Goal: Task Accomplishment & Management: Use online tool/utility

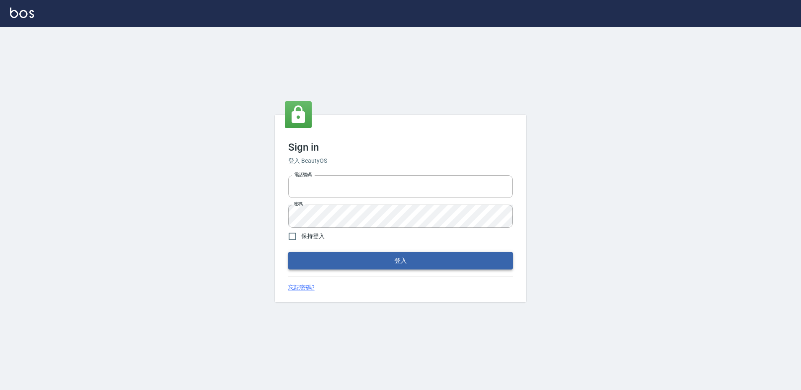
type input "27222158"
click at [314, 256] on button "登入" at bounding box center [400, 261] width 225 height 18
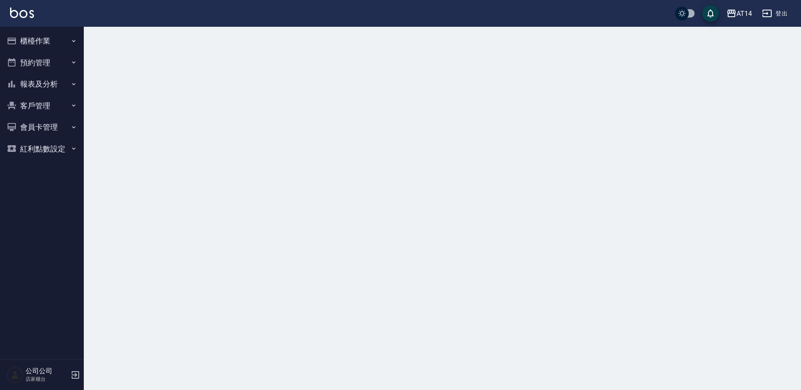
click at [26, 43] on button "櫃檯作業" at bounding box center [41, 41] width 77 height 22
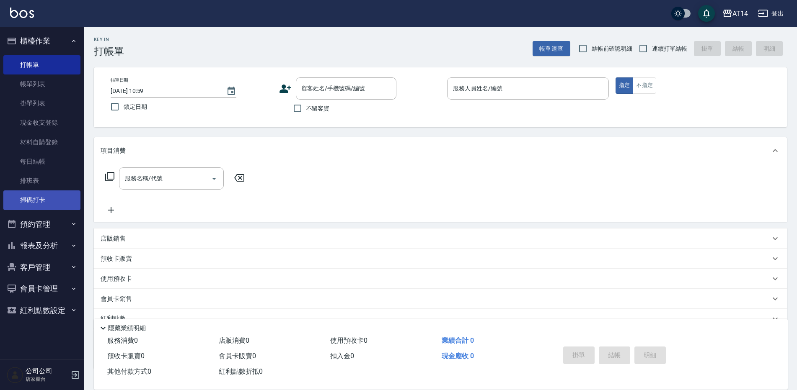
click at [43, 195] on link "掃碼打卡" at bounding box center [41, 200] width 77 height 19
